Goal: Task Accomplishment & Management: Use online tool/utility

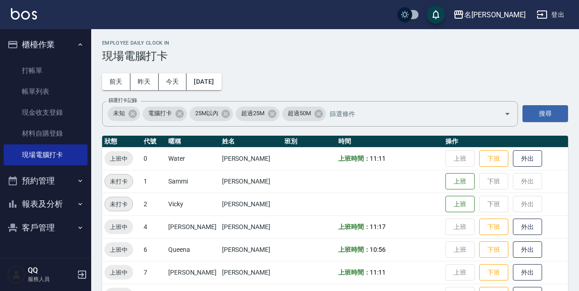
scroll to position [91, 0]
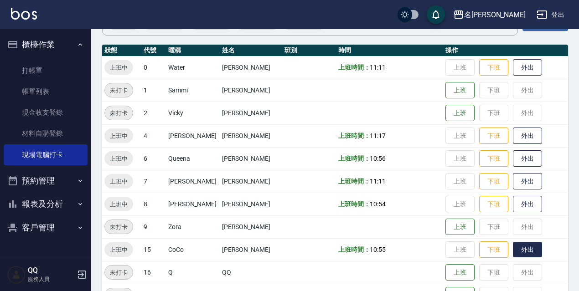
click at [522, 246] on button "外出" at bounding box center [527, 250] width 29 height 16
click at [519, 249] on button "歸來" at bounding box center [527, 250] width 29 height 16
click at [564, 20] on button "登出" at bounding box center [550, 14] width 35 height 17
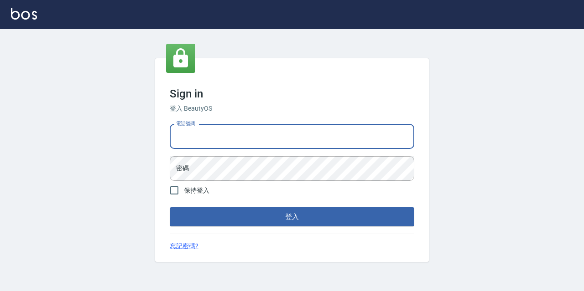
click at [245, 126] on input "電話號碼" at bounding box center [292, 136] width 244 height 25
type input "0967388409"
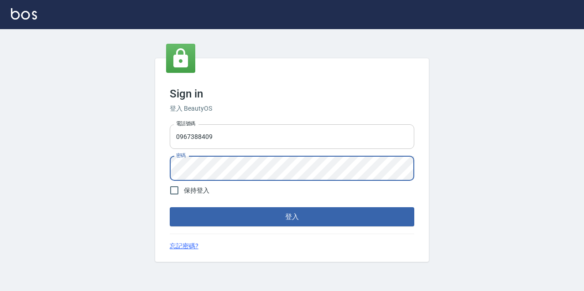
click at [170, 207] on button "登入" at bounding box center [292, 216] width 244 height 19
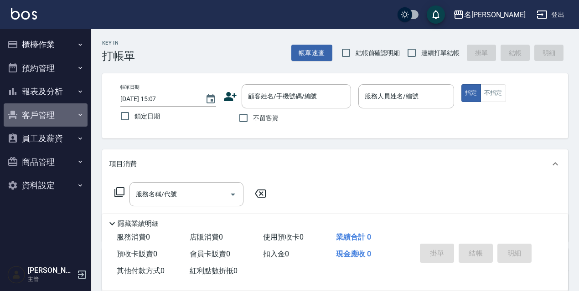
click at [42, 111] on button "客戶管理" at bounding box center [46, 116] width 84 height 24
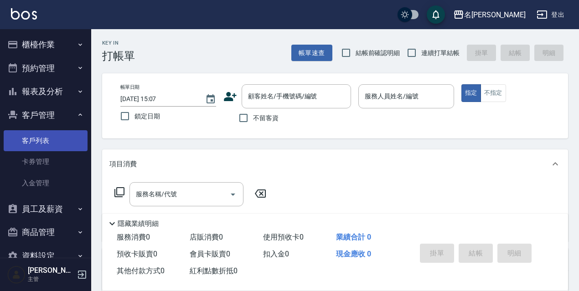
click at [51, 144] on link "客戶列表" at bounding box center [46, 140] width 84 height 21
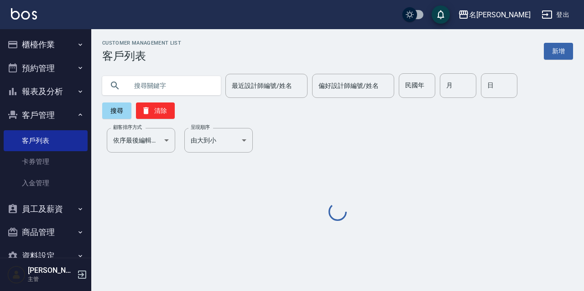
click at [144, 81] on input "text" at bounding box center [171, 85] width 86 height 25
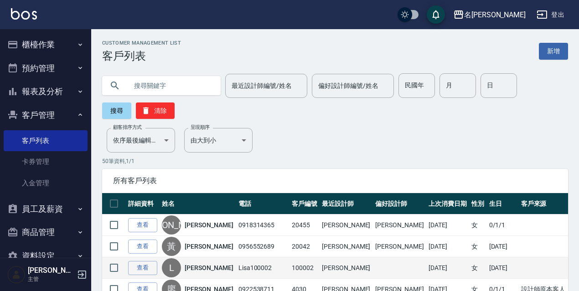
click at [148, 277] on td "查看" at bounding box center [143, 268] width 34 height 21
click at [148, 274] on link "查看" at bounding box center [142, 268] width 29 height 14
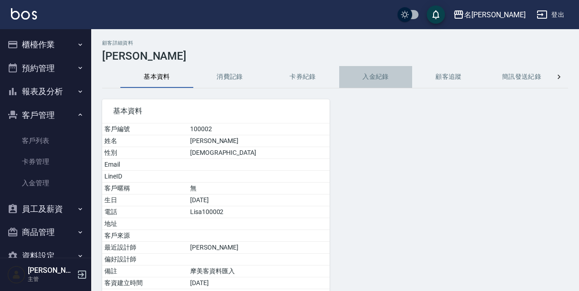
click at [387, 82] on button "入金紀錄" at bounding box center [375, 77] width 73 height 22
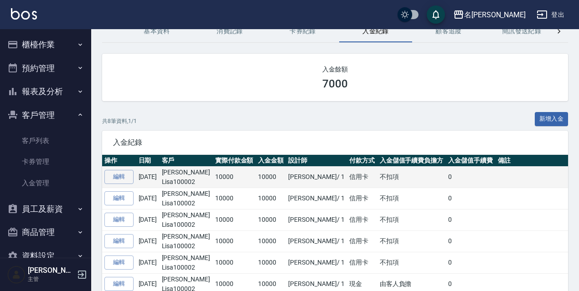
scroll to position [91, 0]
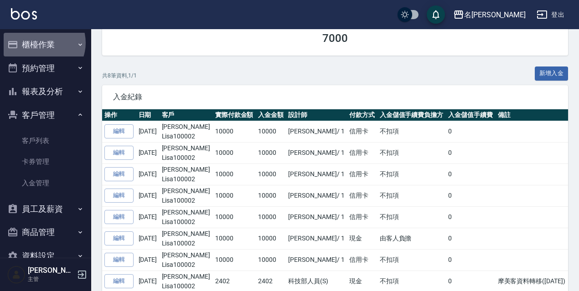
click at [41, 43] on button "櫃檯作業" at bounding box center [46, 45] width 84 height 24
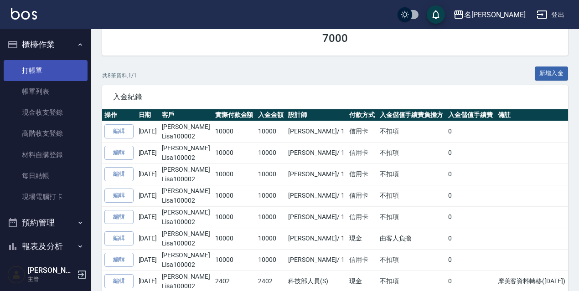
click at [51, 65] on link "打帳單" at bounding box center [46, 70] width 84 height 21
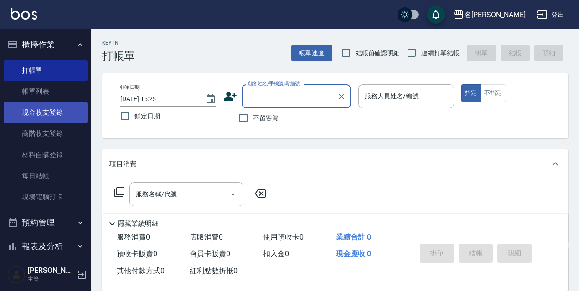
drag, startPoint x: 43, startPoint y: 113, endPoint x: 39, endPoint y: 114, distance: 4.8
click at [42, 114] on link "現金收支登錄" at bounding box center [46, 112] width 84 height 21
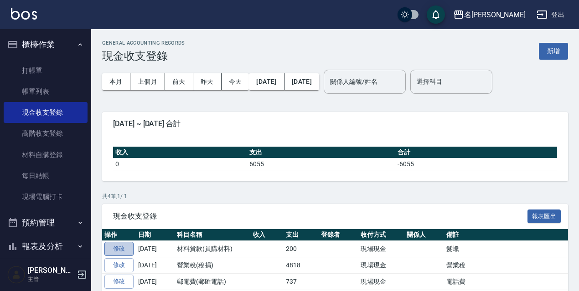
click at [110, 243] on link "修改" at bounding box center [118, 249] width 29 height 14
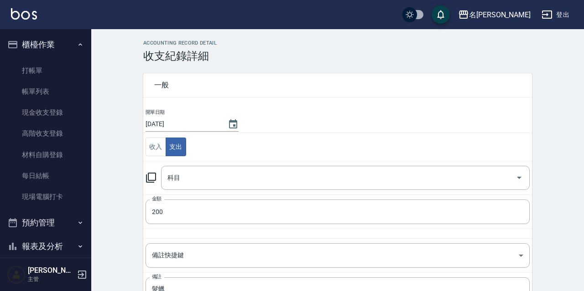
type input "13 材料貨款(員購材料)"
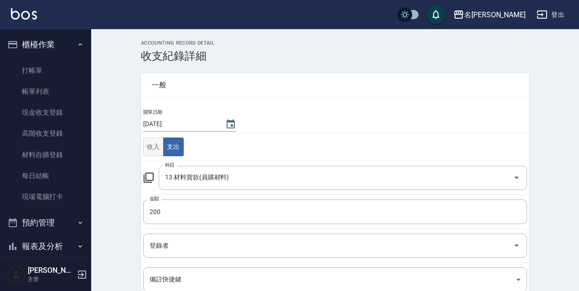
click at [154, 146] on button "收入" at bounding box center [153, 147] width 21 height 19
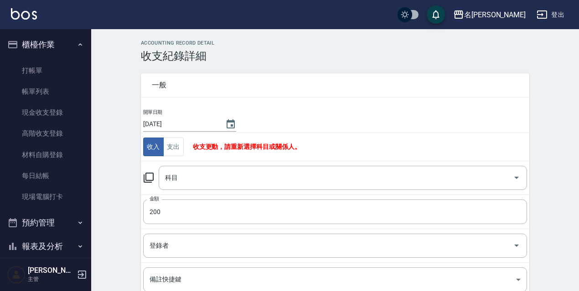
scroll to position [100, 0]
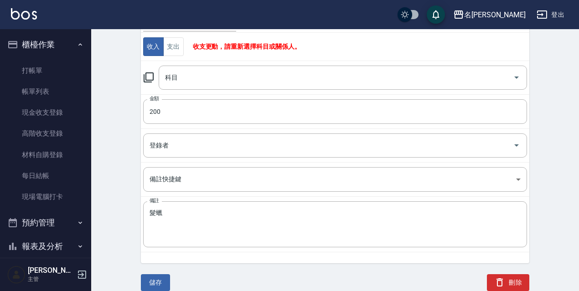
click at [146, 80] on icon at bounding box center [149, 77] width 10 height 10
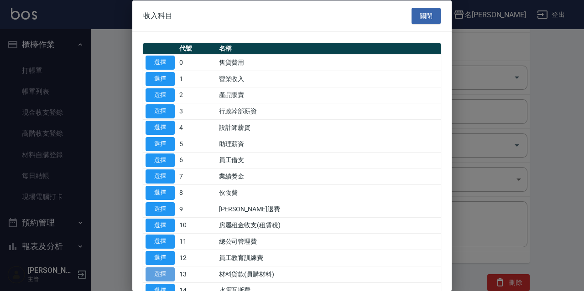
click at [166, 271] on button "選擇" at bounding box center [159, 274] width 29 height 14
type input "13 材料貨款(員購材料)"
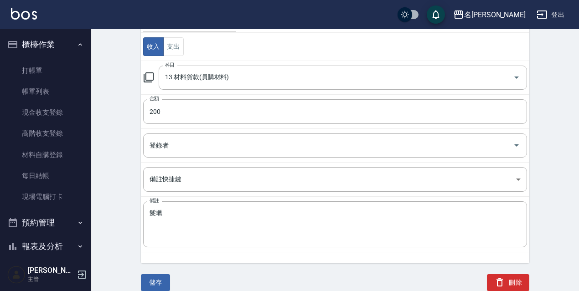
click at [158, 281] on button "儲存" at bounding box center [155, 282] width 29 height 17
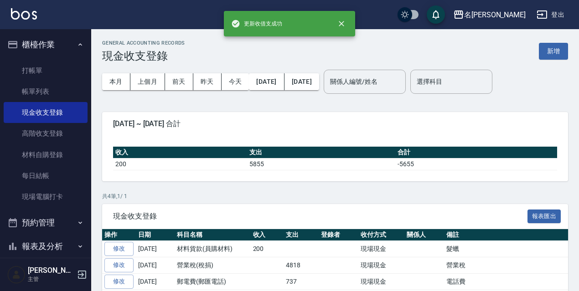
click at [553, 55] on button "新增" at bounding box center [553, 51] width 29 height 17
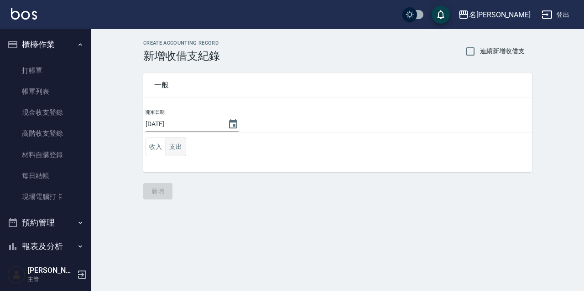
click at [166, 145] on button "支出" at bounding box center [176, 147] width 21 height 19
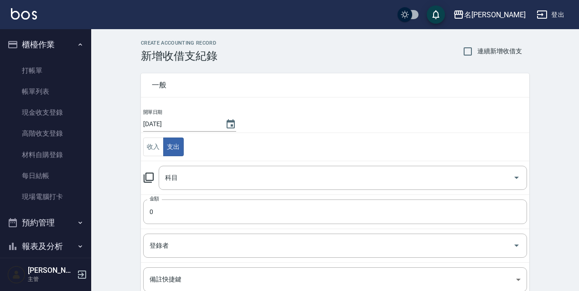
click at [146, 185] on div "科目 科目" at bounding box center [335, 178] width 384 height 24
click at [150, 180] on icon at bounding box center [148, 177] width 11 height 11
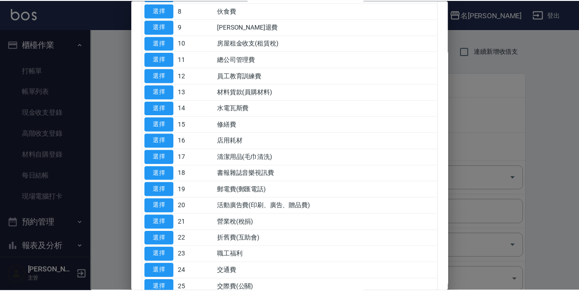
scroll to position [319, 0]
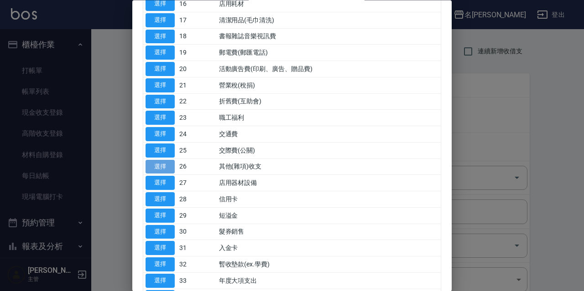
click at [171, 172] on button "選擇" at bounding box center [159, 167] width 29 height 14
type input "26 其他(雜項)收支"
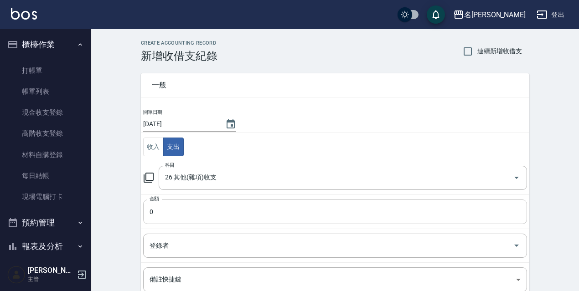
drag, startPoint x: 176, startPoint y: 211, endPoint x: 180, endPoint y: 201, distance: 10.7
click at [177, 211] on input "0" at bounding box center [335, 212] width 384 height 25
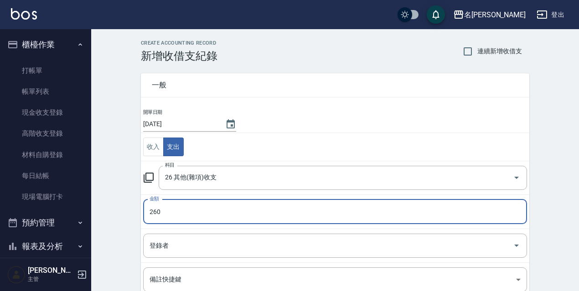
type input "260"
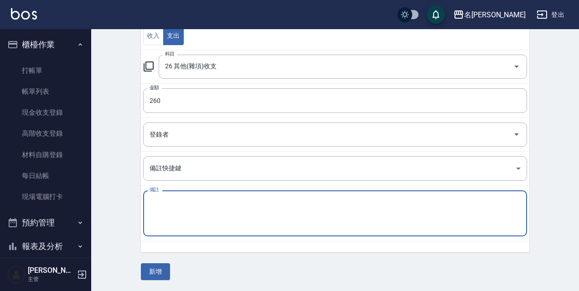
click at [191, 205] on textarea "備註" at bounding box center [335, 213] width 371 height 31
type textarea "拜拜"
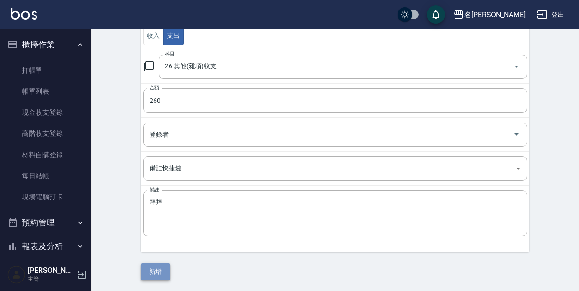
click at [161, 264] on button "新增" at bounding box center [155, 272] width 29 height 17
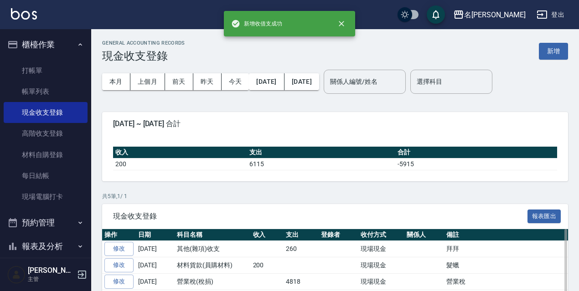
scroll to position [67, 0]
